Goal: Task Accomplishment & Management: Manage account settings

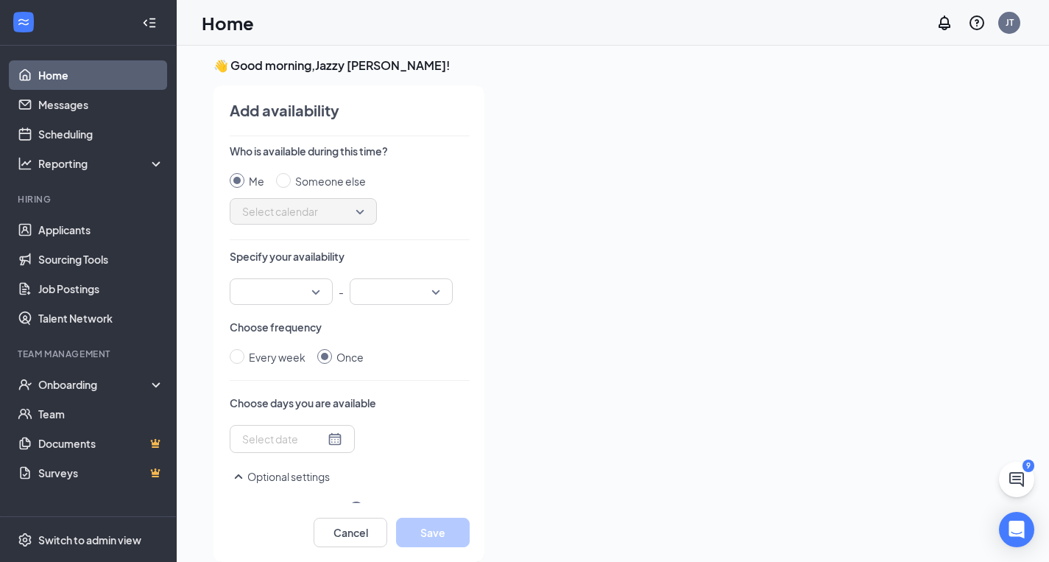
scroll to position [1480, 0]
click at [73, 233] on link "Applicants" at bounding box center [101, 229] width 126 height 29
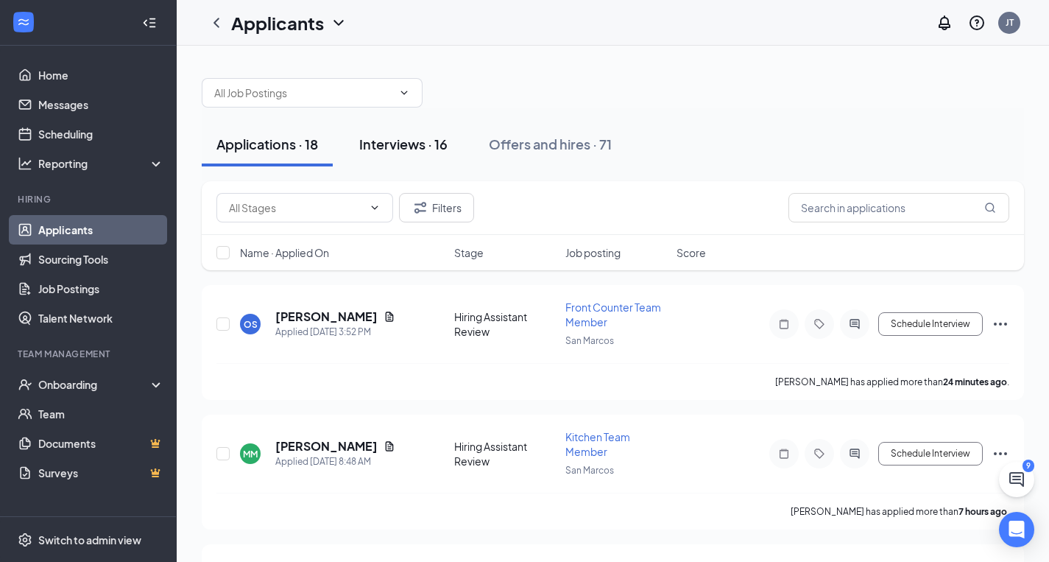
click at [407, 148] on div "Interviews · 16" at bounding box center [403, 144] width 88 height 18
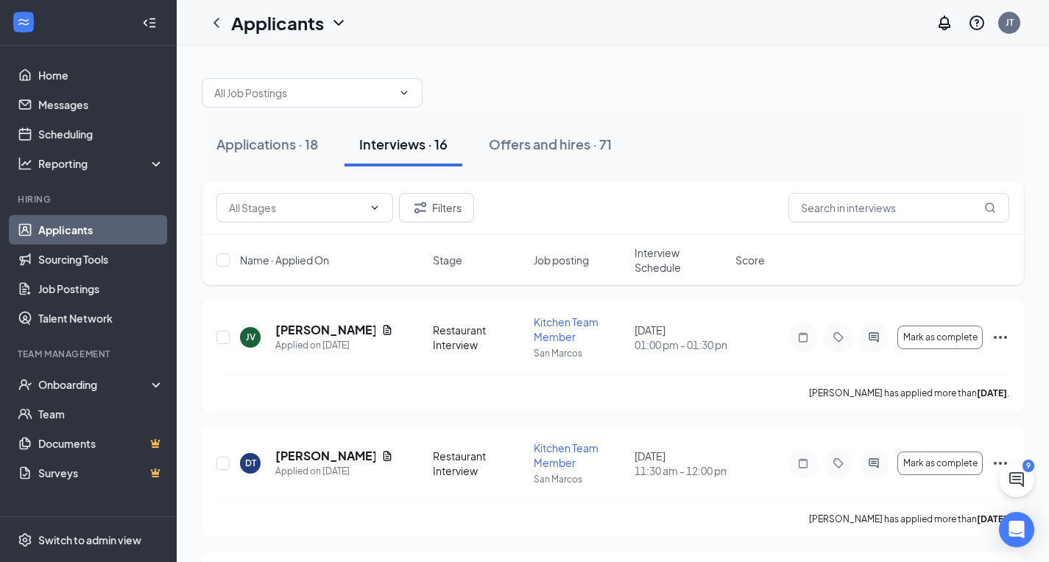
click at [401, 148] on div "Interviews · 16" at bounding box center [403, 144] width 88 height 18
click at [262, 136] on div "Applications · 18" at bounding box center [268, 144] width 102 height 18
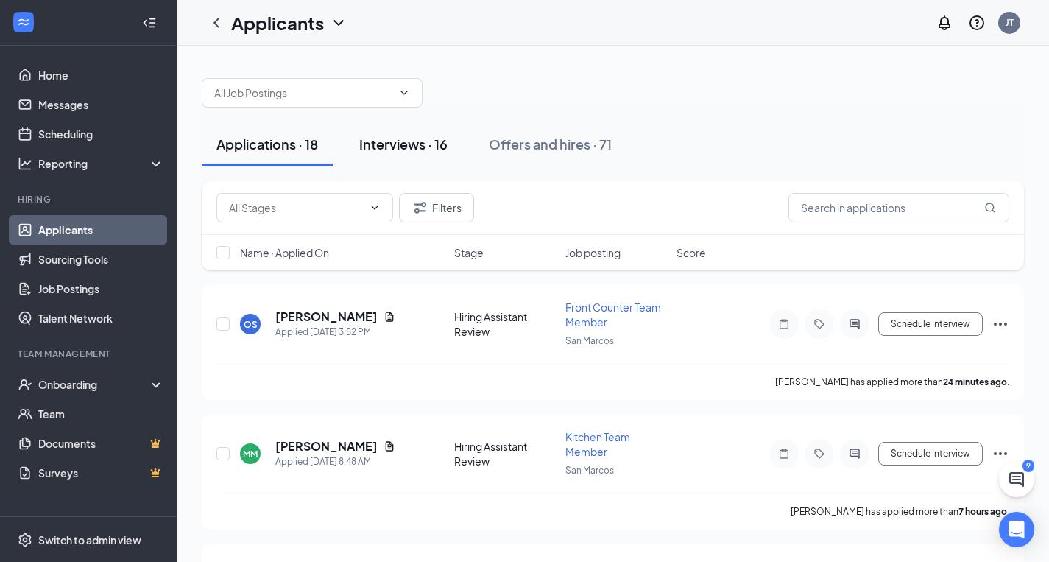
click at [415, 150] on div "Interviews · 16" at bounding box center [403, 144] width 88 height 18
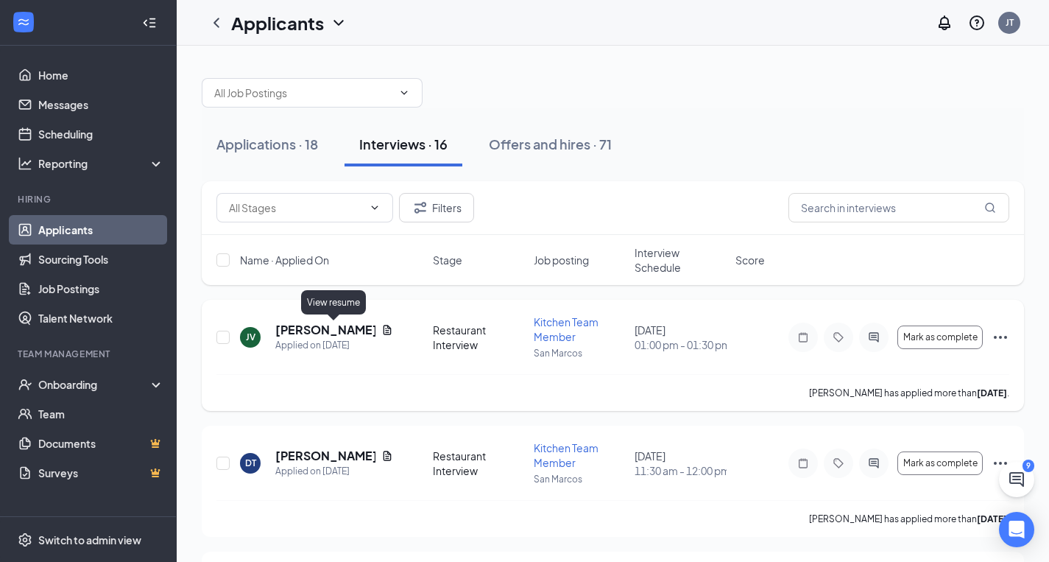
click at [384, 326] on icon "Document" at bounding box center [388, 330] width 8 height 10
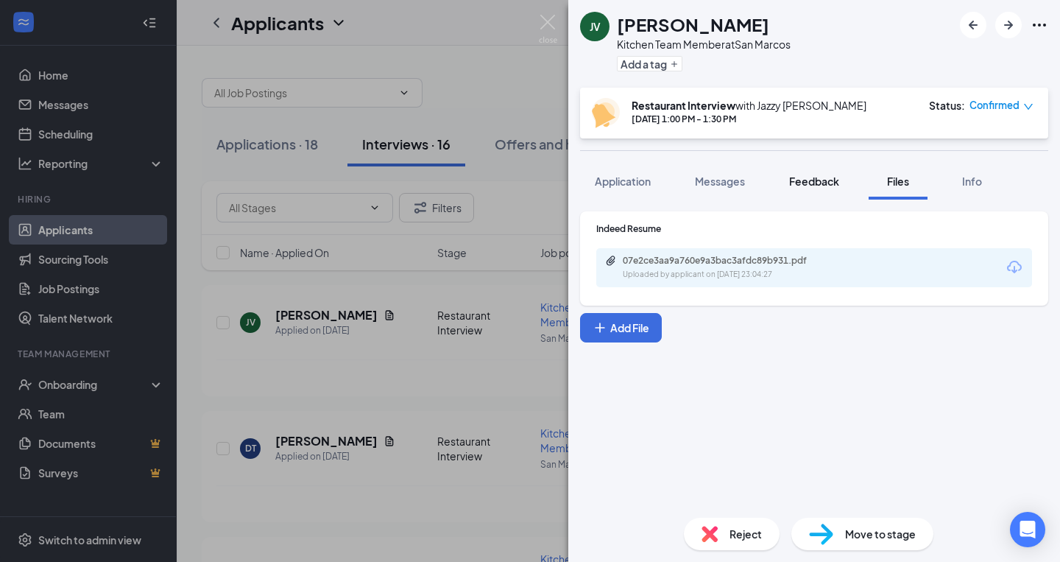
click at [812, 184] on span "Feedback" at bounding box center [814, 181] width 50 height 13
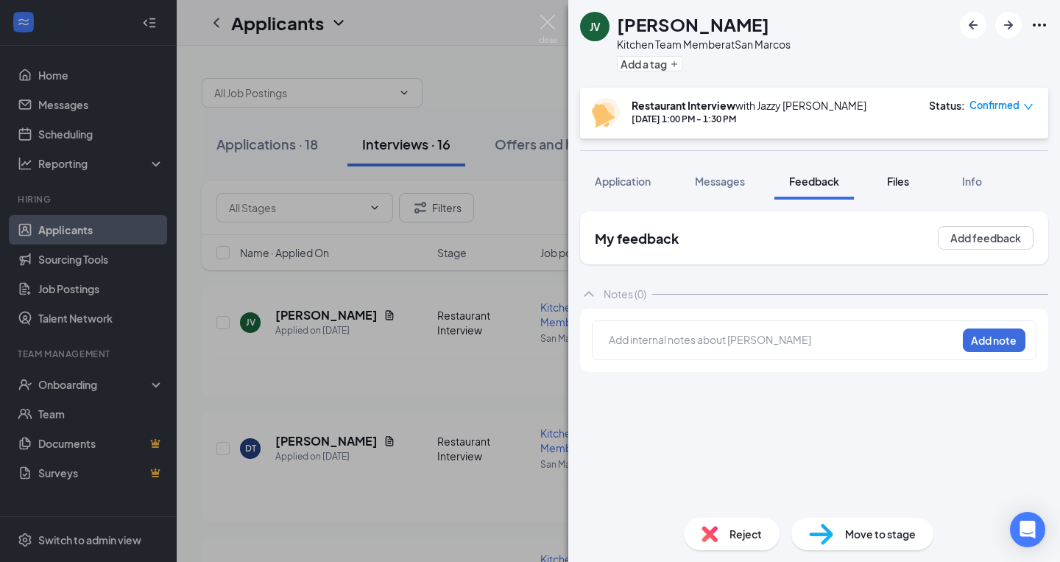
click at [894, 169] on button "Files" at bounding box center [898, 181] width 59 height 37
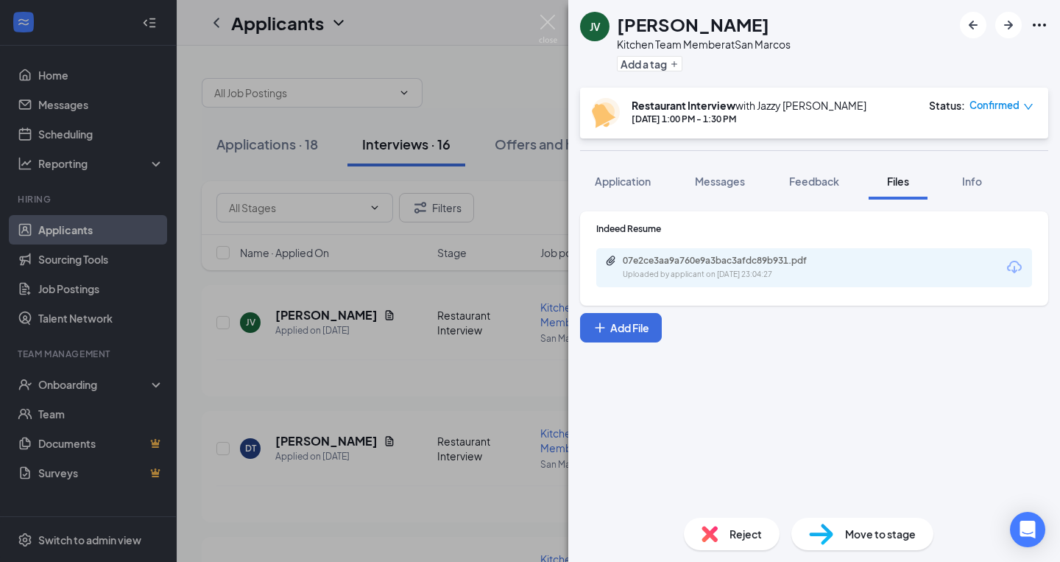
click at [773, 263] on div "07e2ce3aa9a760e9a3bac3afdc89b931.pdf" at bounding box center [726, 261] width 206 height 12
click at [549, 15] on img at bounding box center [548, 29] width 18 height 29
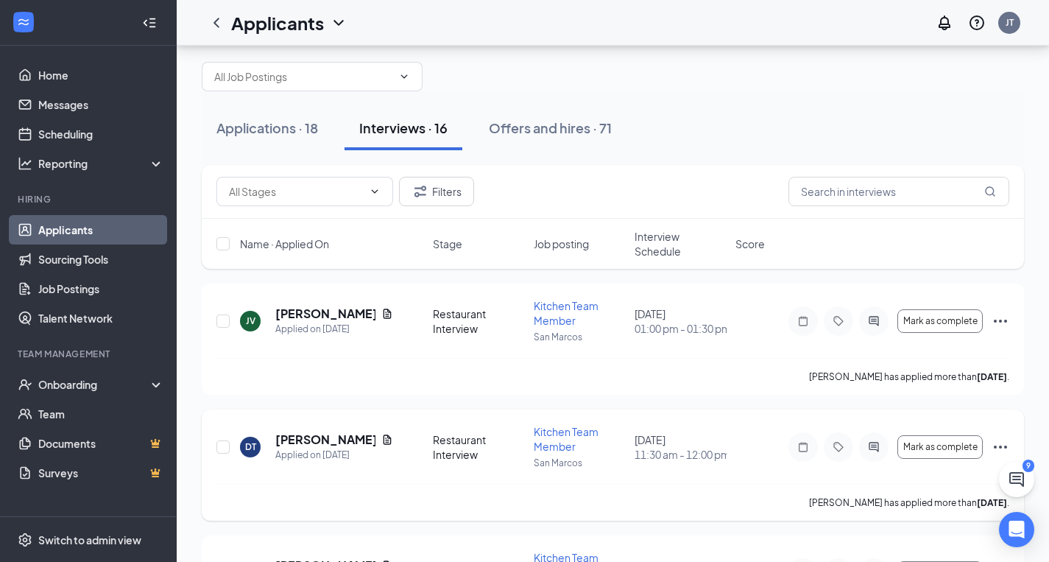
scroll to position [65, 0]
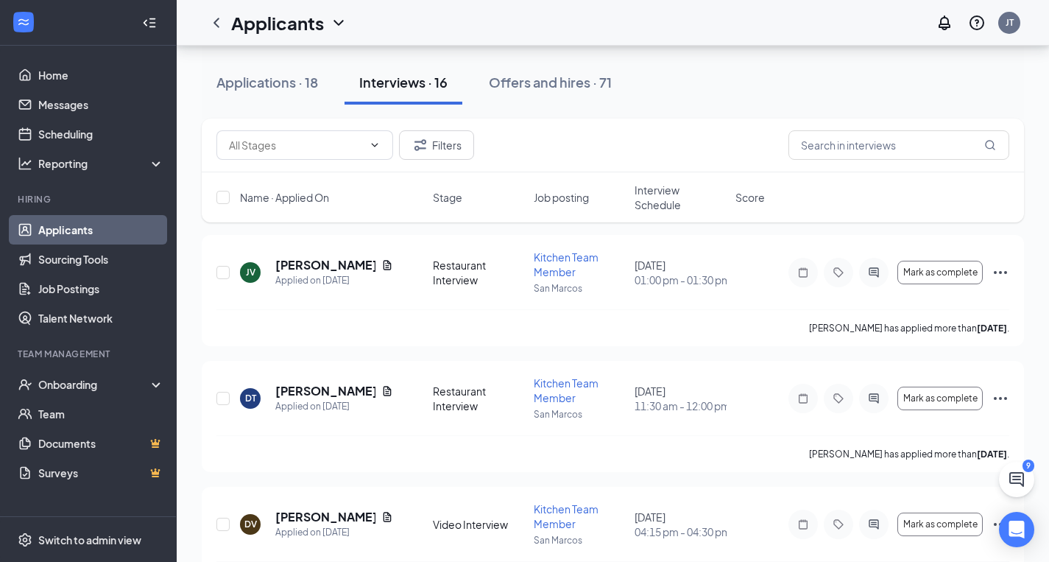
click at [661, 186] on span "Interview Schedule" at bounding box center [681, 197] width 92 height 29
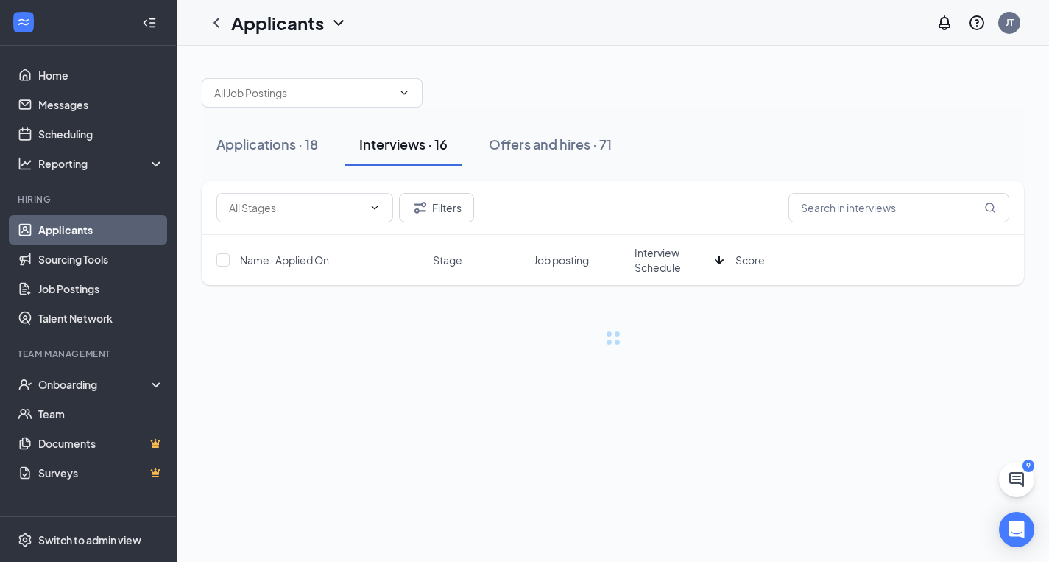
scroll to position [0, 0]
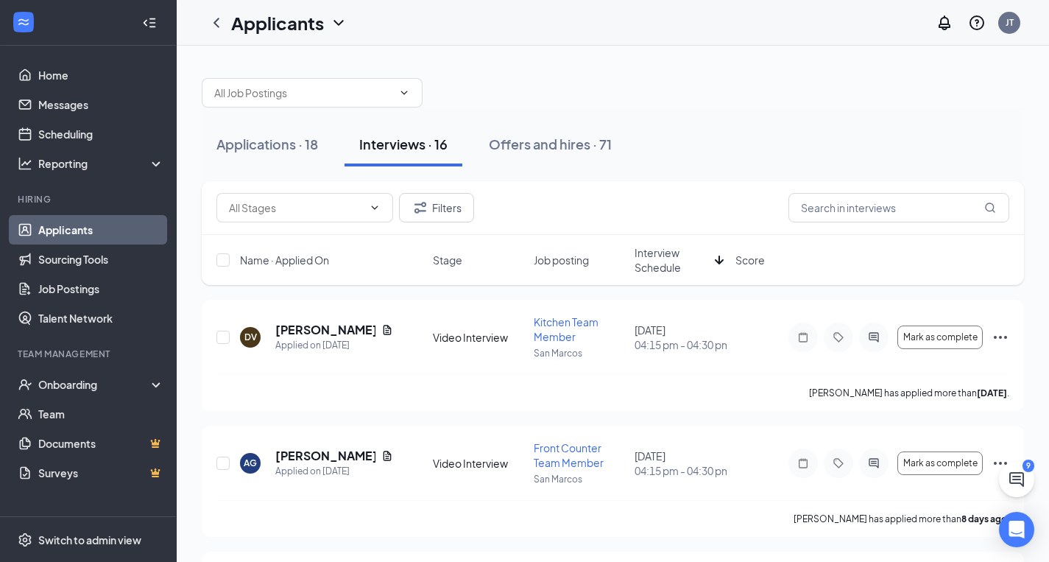
click at [647, 257] on span "Interview Schedule" at bounding box center [672, 259] width 74 height 29
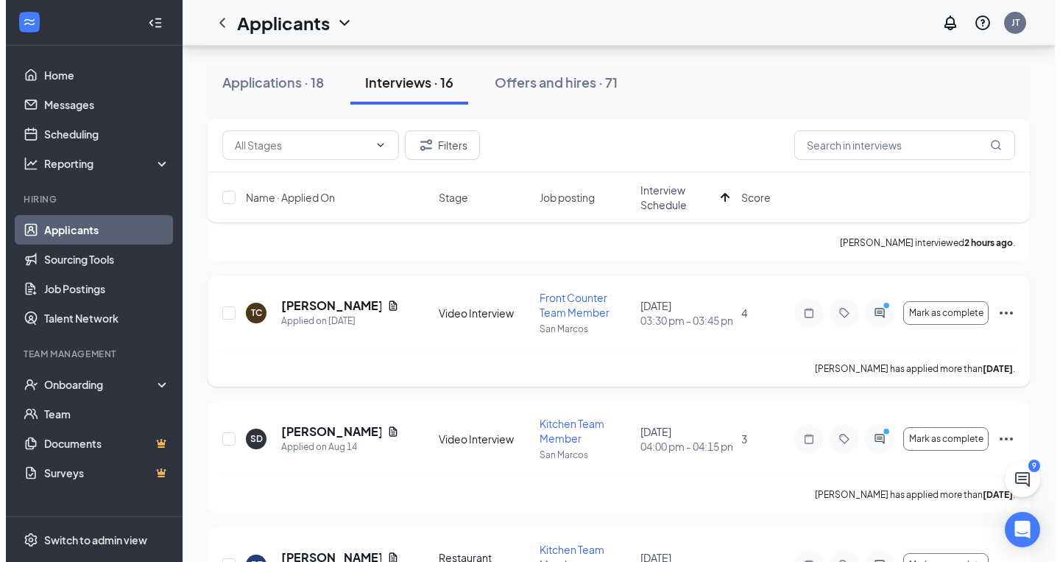
scroll to position [278, 0]
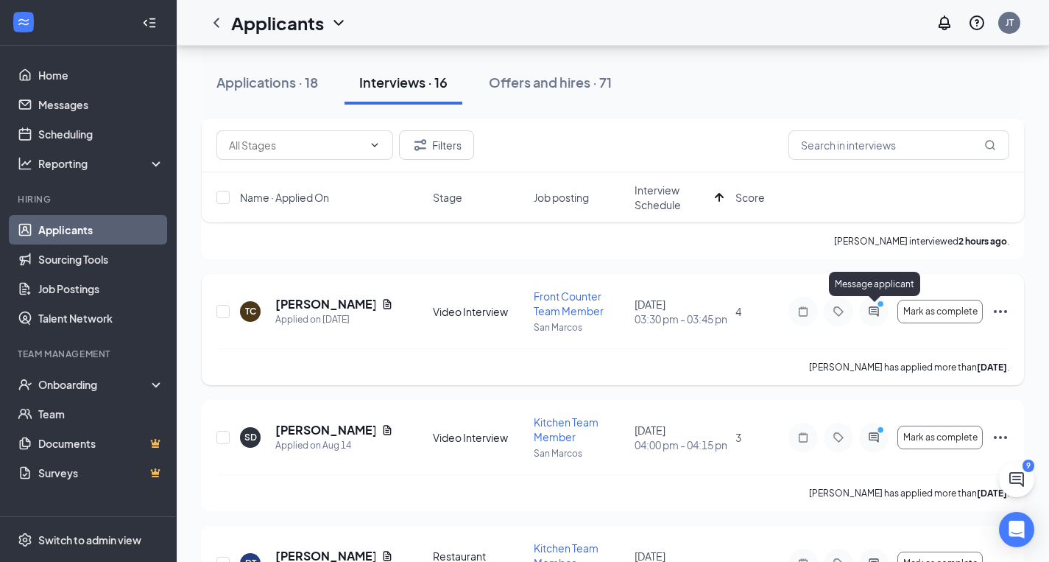
click at [870, 314] on icon "ActiveChat" at bounding box center [874, 312] width 18 height 12
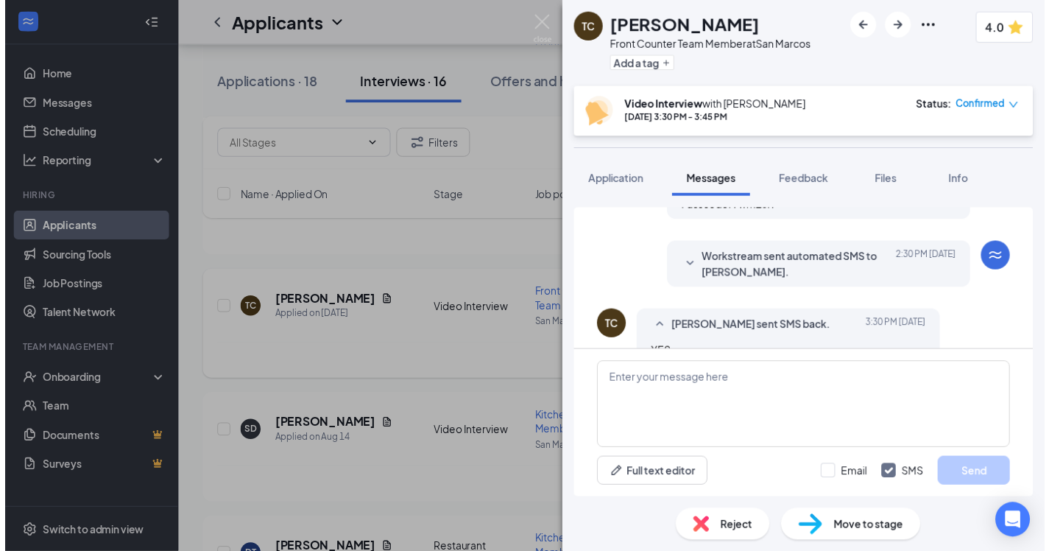
scroll to position [901, 0]
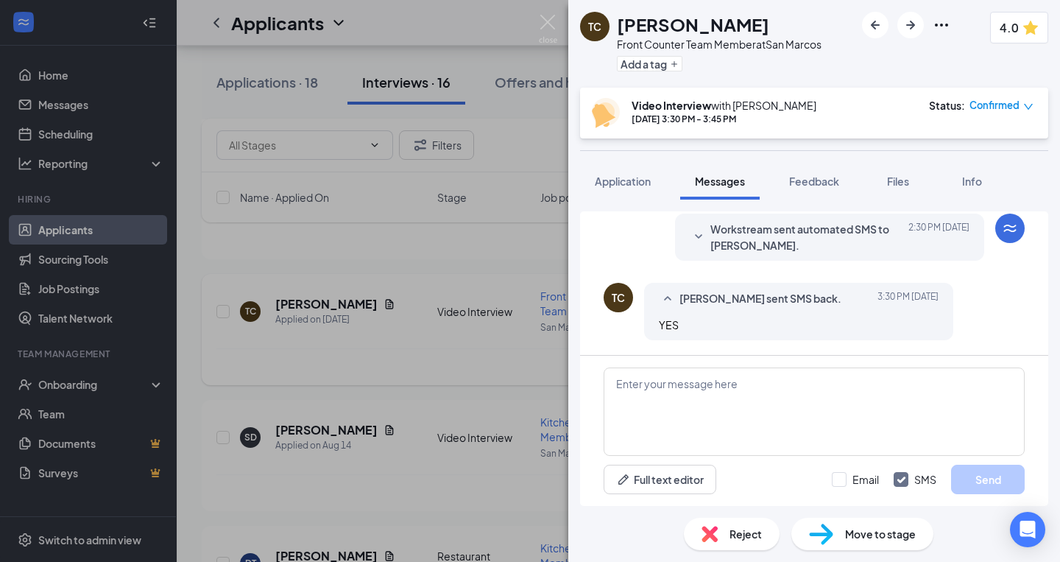
click at [713, 250] on span "Workstream sent automated SMS to [PERSON_NAME]." at bounding box center [807, 237] width 193 height 32
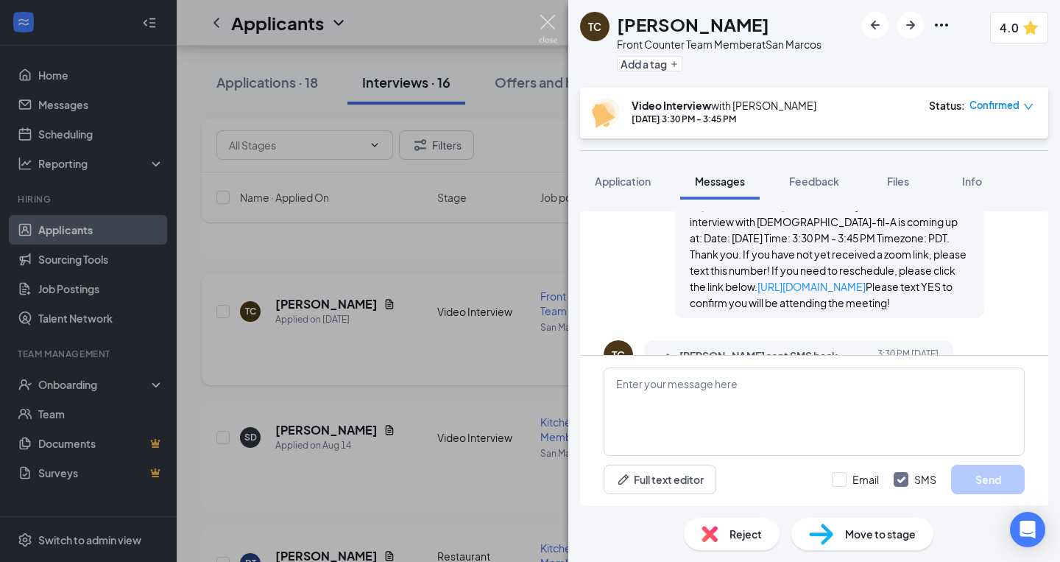
click at [543, 19] on img at bounding box center [548, 29] width 18 height 29
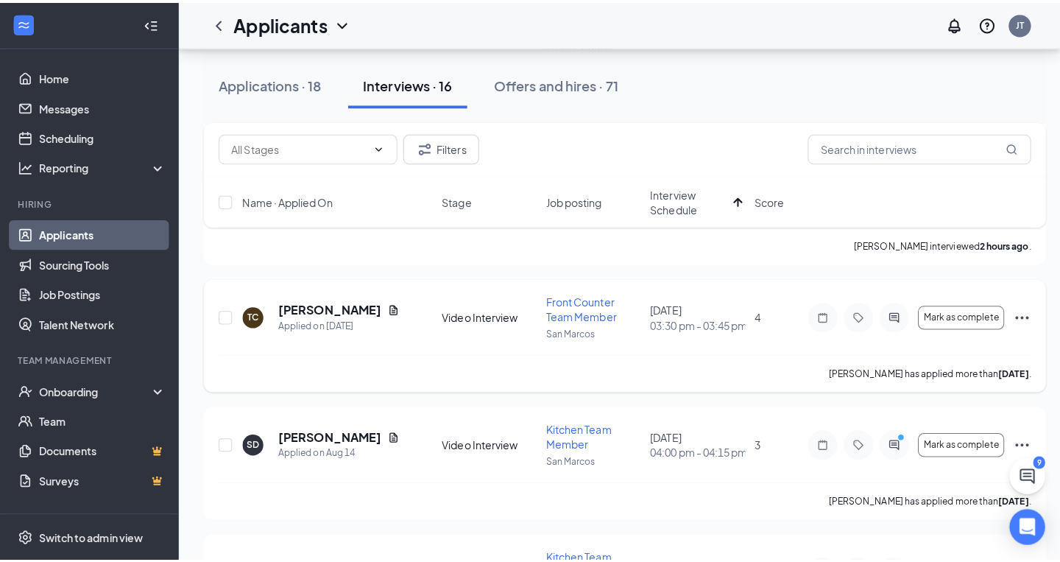
scroll to position [311, 0]
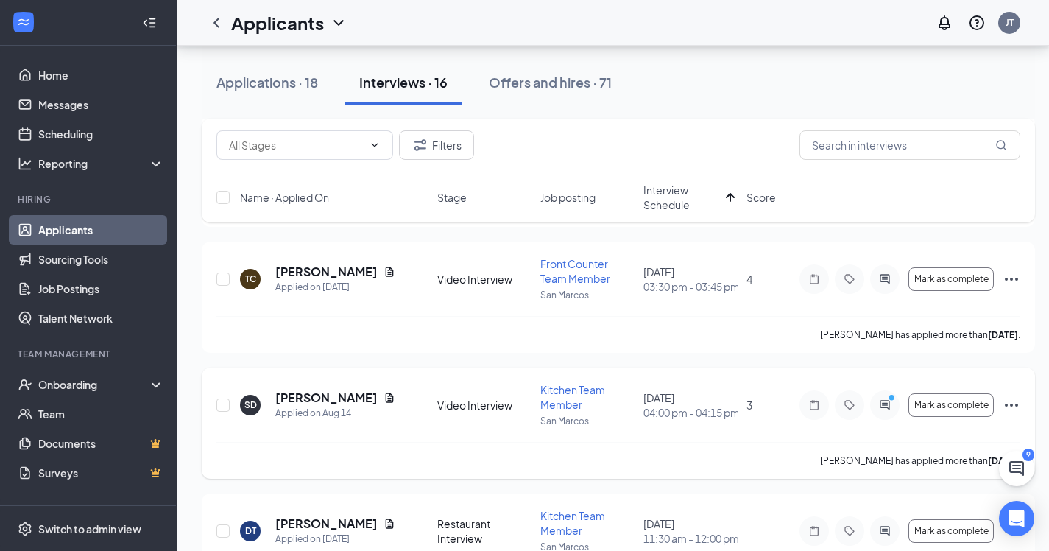
click at [882, 403] on icon "ActiveChat" at bounding box center [885, 405] width 18 height 12
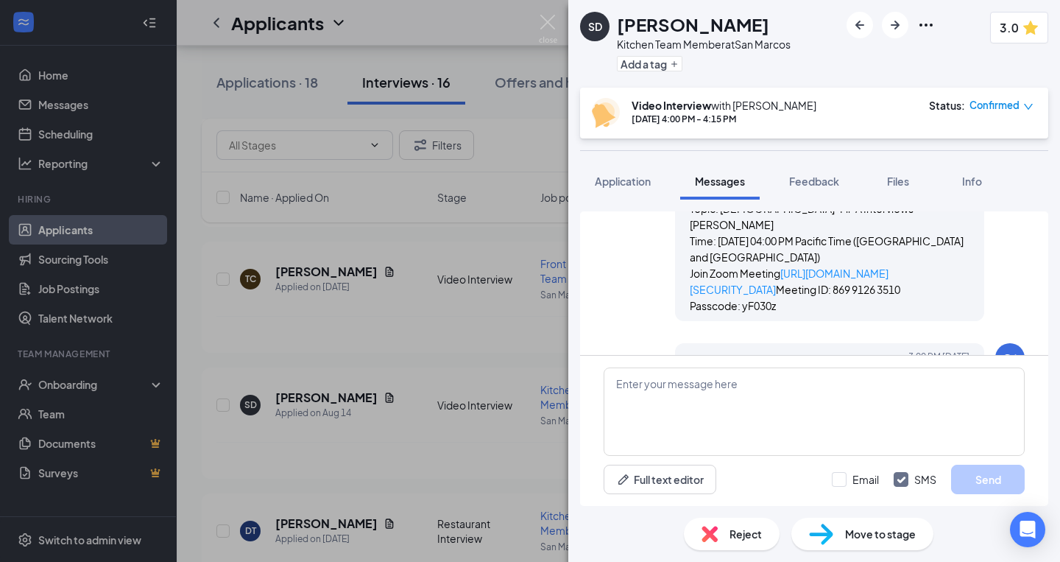
scroll to position [927, 0]
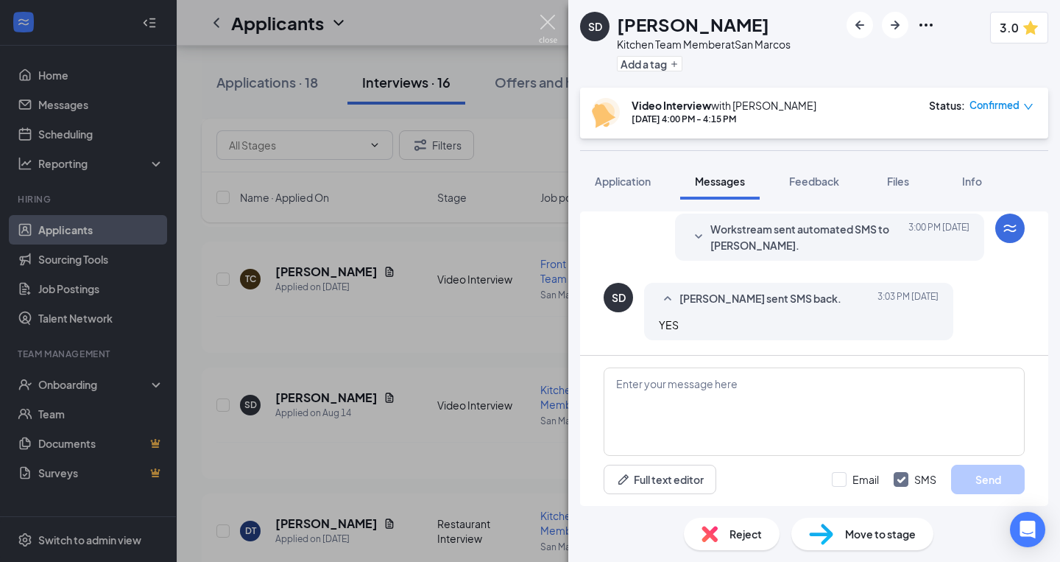
click at [550, 34] on img at bounding box center [548, 29] width 18 height 29
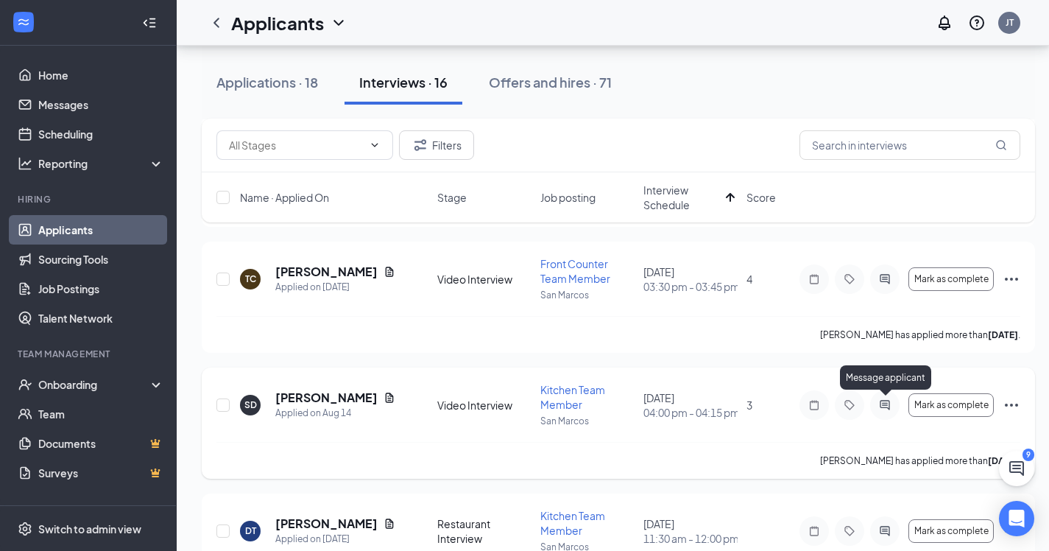
click at [889, 407] on icon "ActiveChat" at bounding box center [885, 405] width 18 height 12
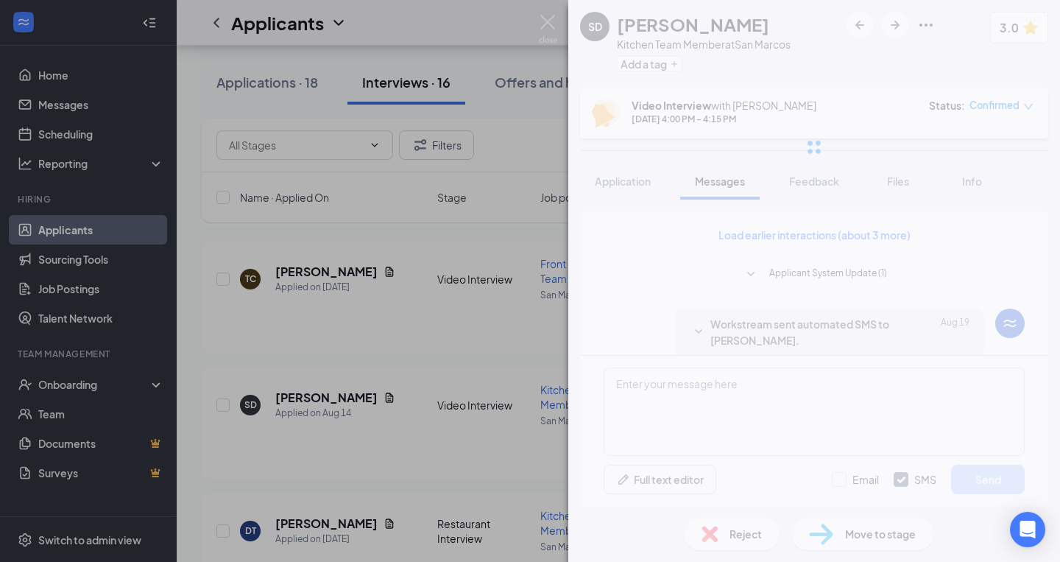
scroll to position [927, 0]
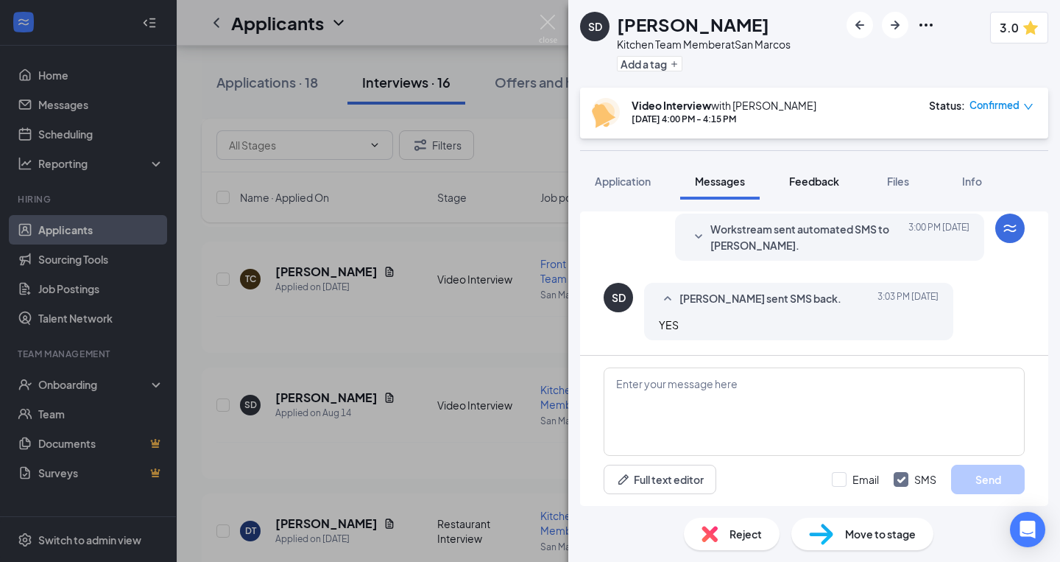
click at [795, 194] on button "Feedback" at bounding box center [815, 181] width 80 height 37
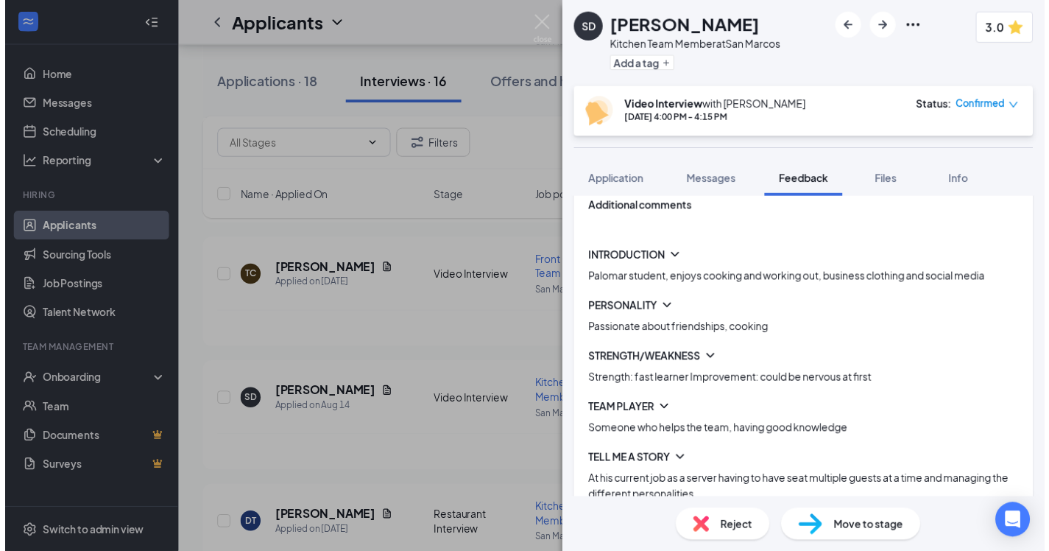
scroll to position [191, 0]
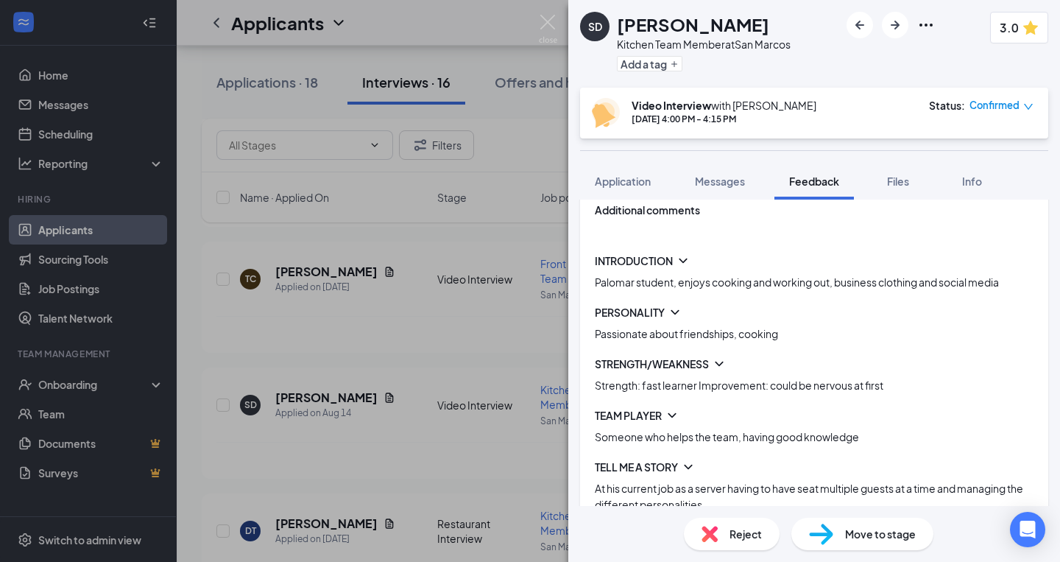
click at [457, 407] on div "SD [PERSON_NAME] Kitchen Team Member at [GEOGRAPHIC_DATA] Add a tag 3.0 Video I…" at bounding box center [530, 281] width 1060 height 562
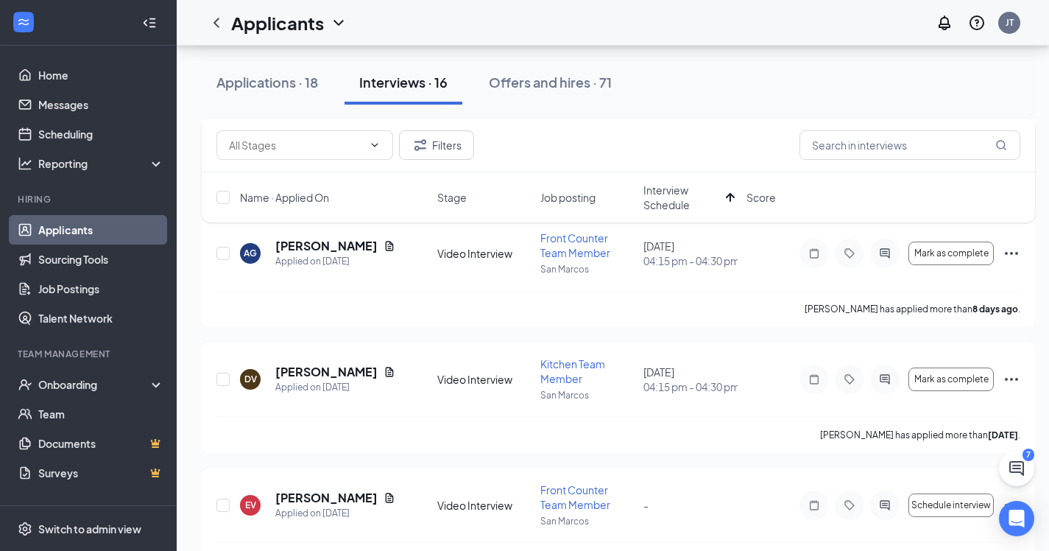
scroll to position [1732, 0]
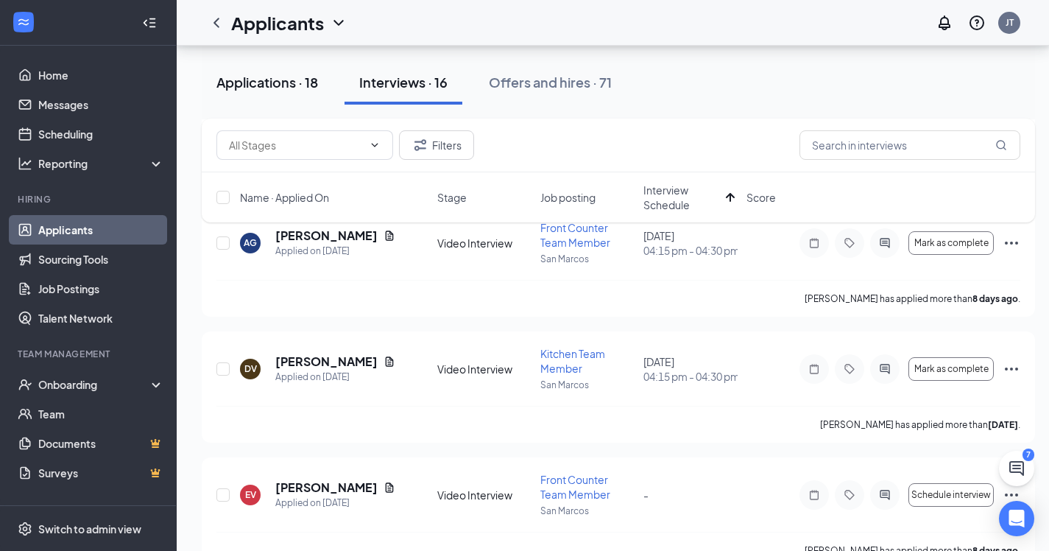
click at [292, 101] on button "Applications · 18" at bounding box center [267, 82] width 131 height 44
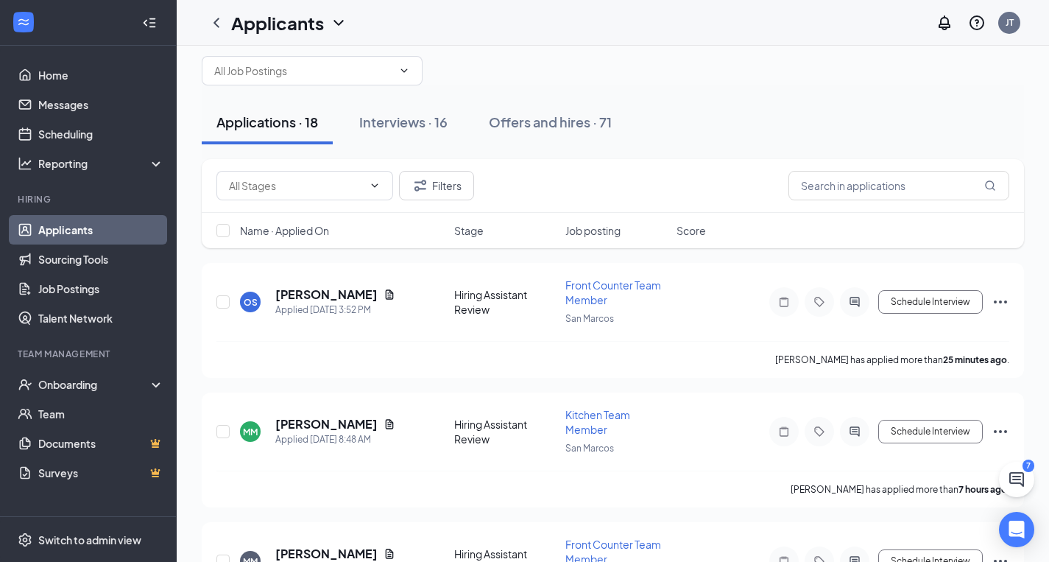
scroll to position [29, 0]
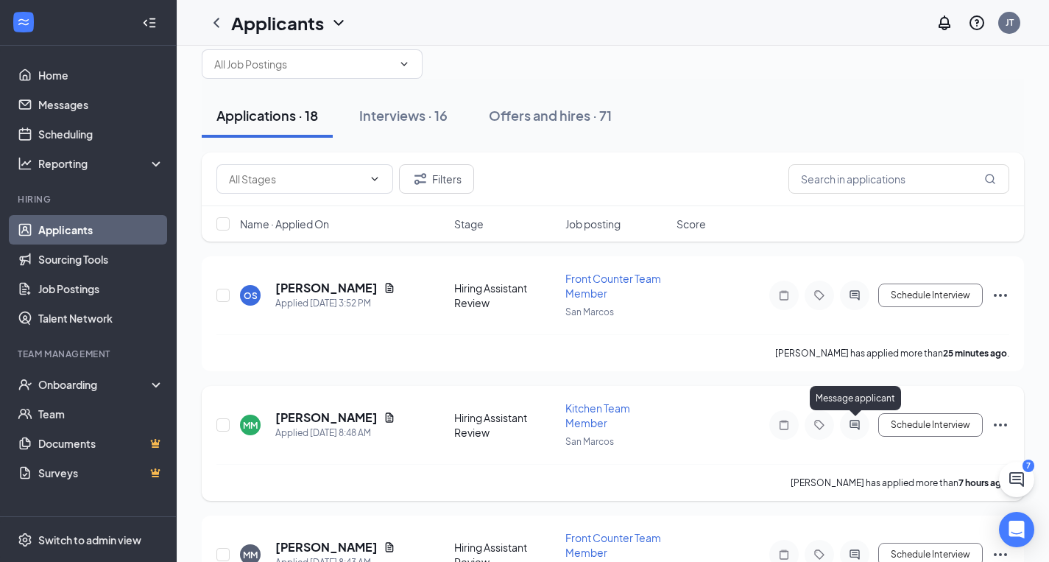
click at [852, 430] on icon "ActiveChat" at bounding box center [855, 425] width 18 height 12
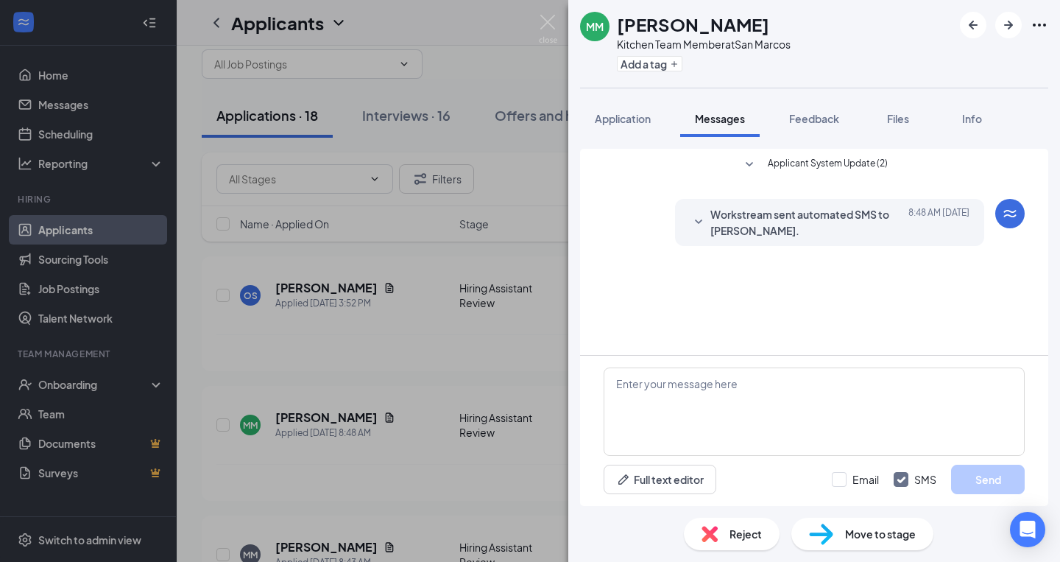
click at [712, 236] on span "Workstream sent automated SMS to [PERSON_NAME]." at bounding box center [807, 222] width 193 height 32
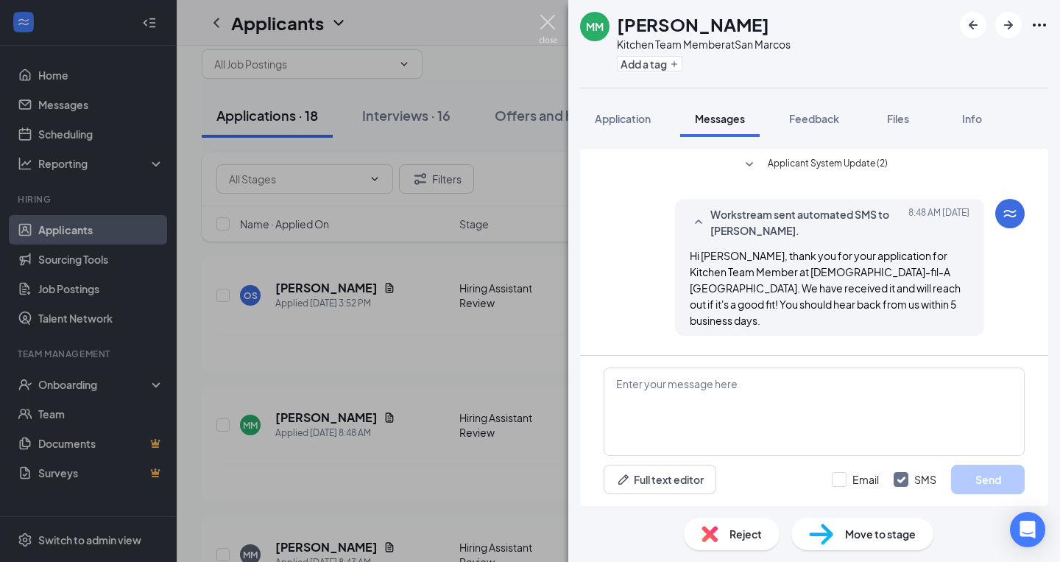
click at [546, 17] on img at bounding box center [548, 29] width 18 height 29
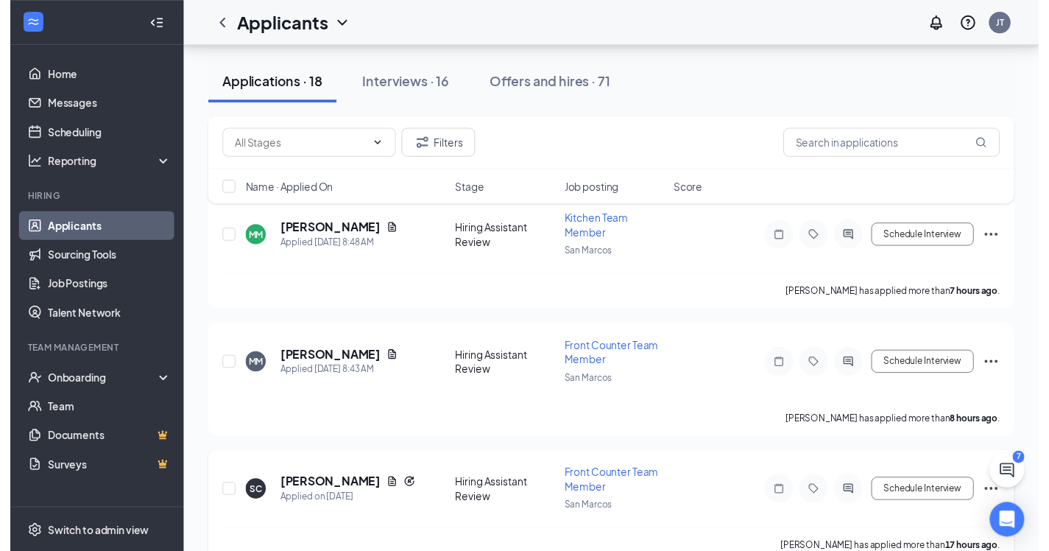
scroll to position [215, 0]
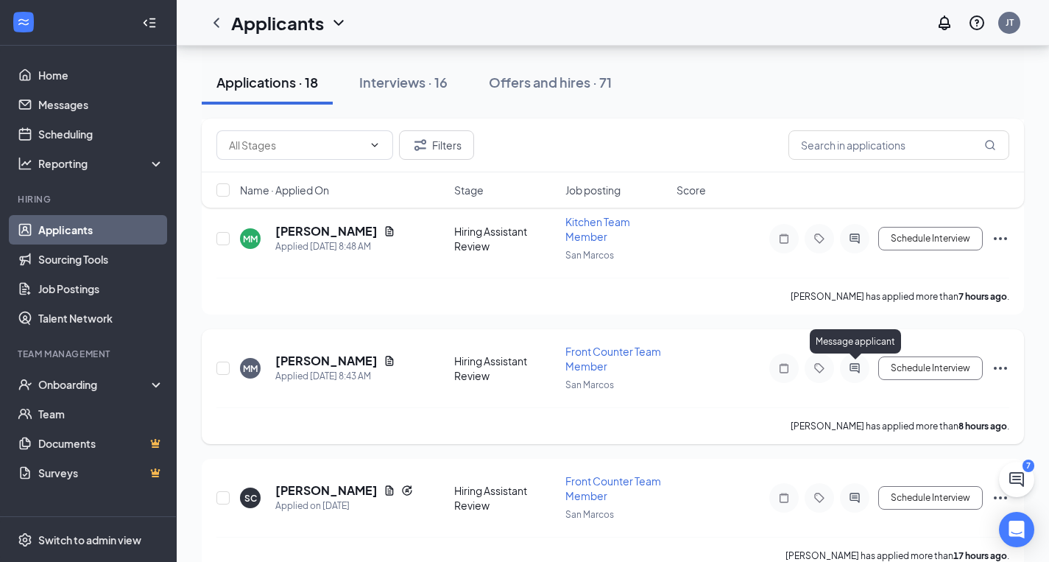
click at [859, 370] on icon "ActiveChat" at bounding box center [855, 368] width 10 height 10
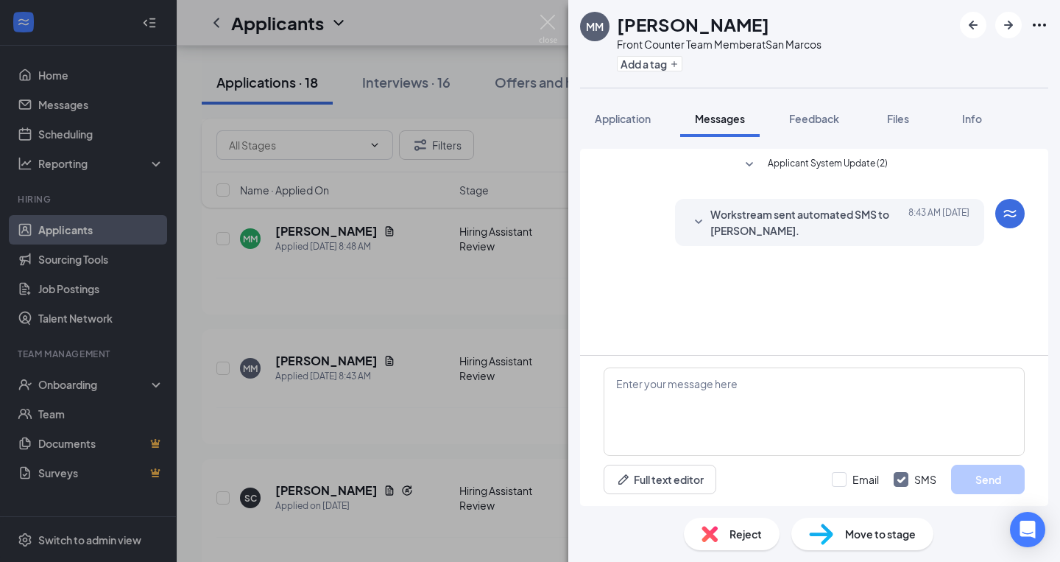
click at [559, 13] on div "MM [PERSON_NAME] Front Counter Team Member at [GEOGRAPHIC_DATA] Add a tag Appli…" at bounding box center [530, 281] width 1060 height 562
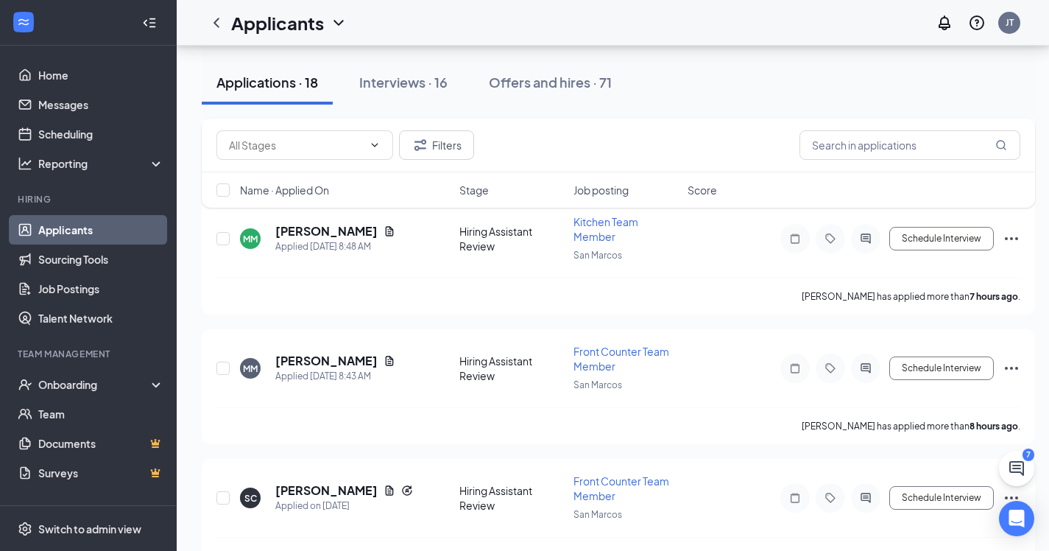
click at [555, 24] on div "Applicants JT" at bounding box center [613, 23] width 873 height 46
